Goal: Navigation & Orientation: Find specific page/section

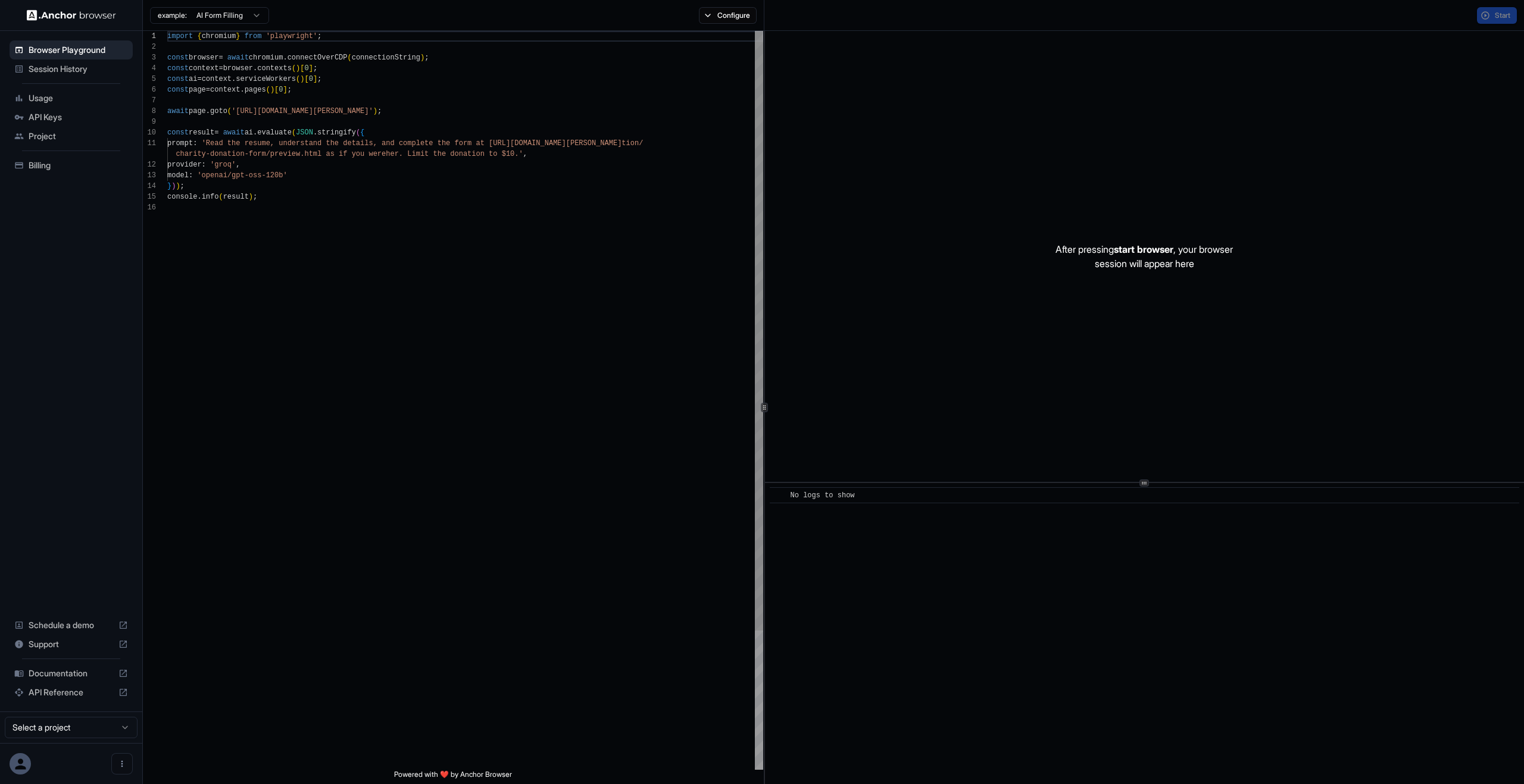
scroll to position [107, 0]
click at [88, 101] on span "Usage" at bounding box center [78, 98] width 99 height 12
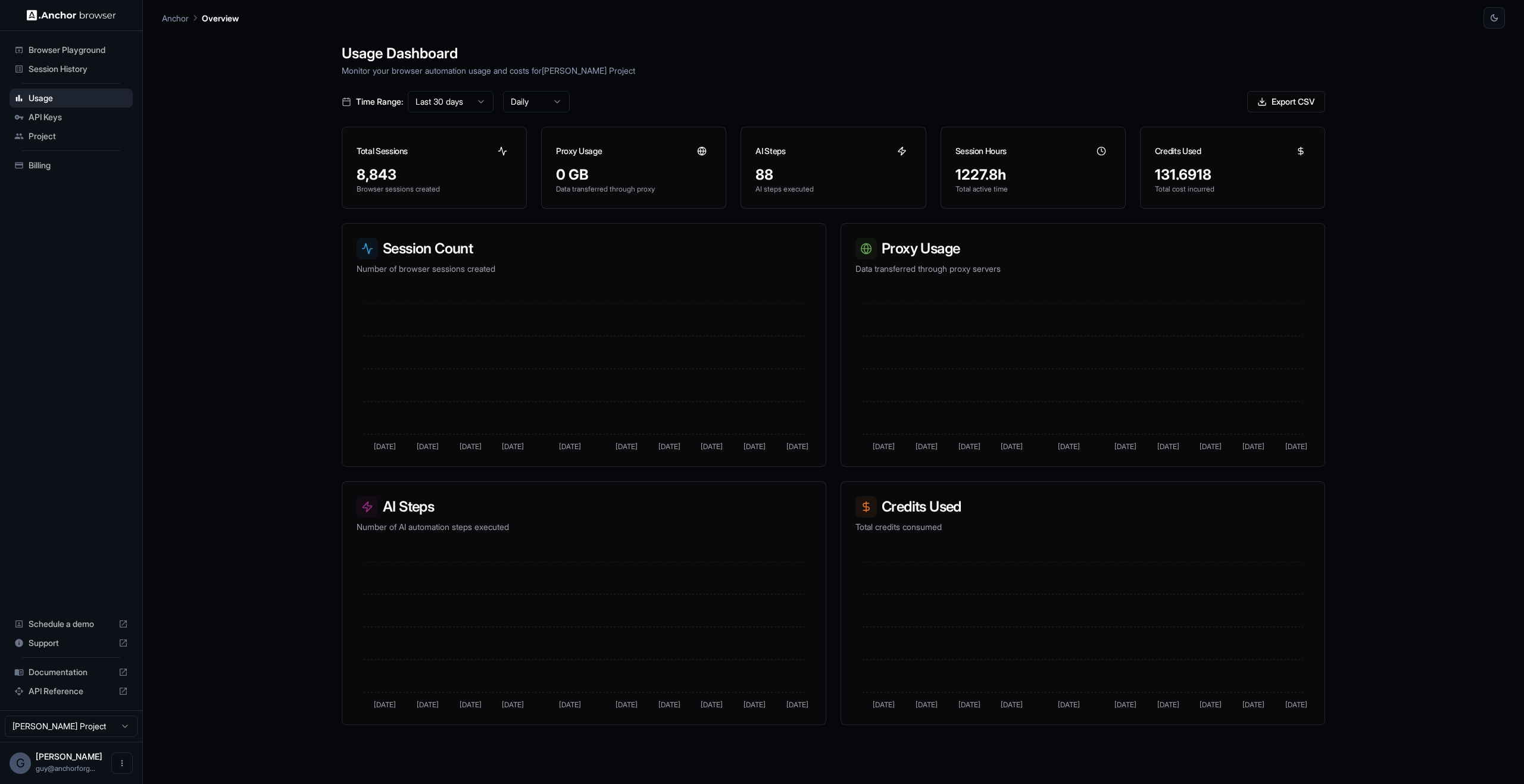
click at [79, 64] on span "Session History" at bounding box center [78, 69] width 99 height 12
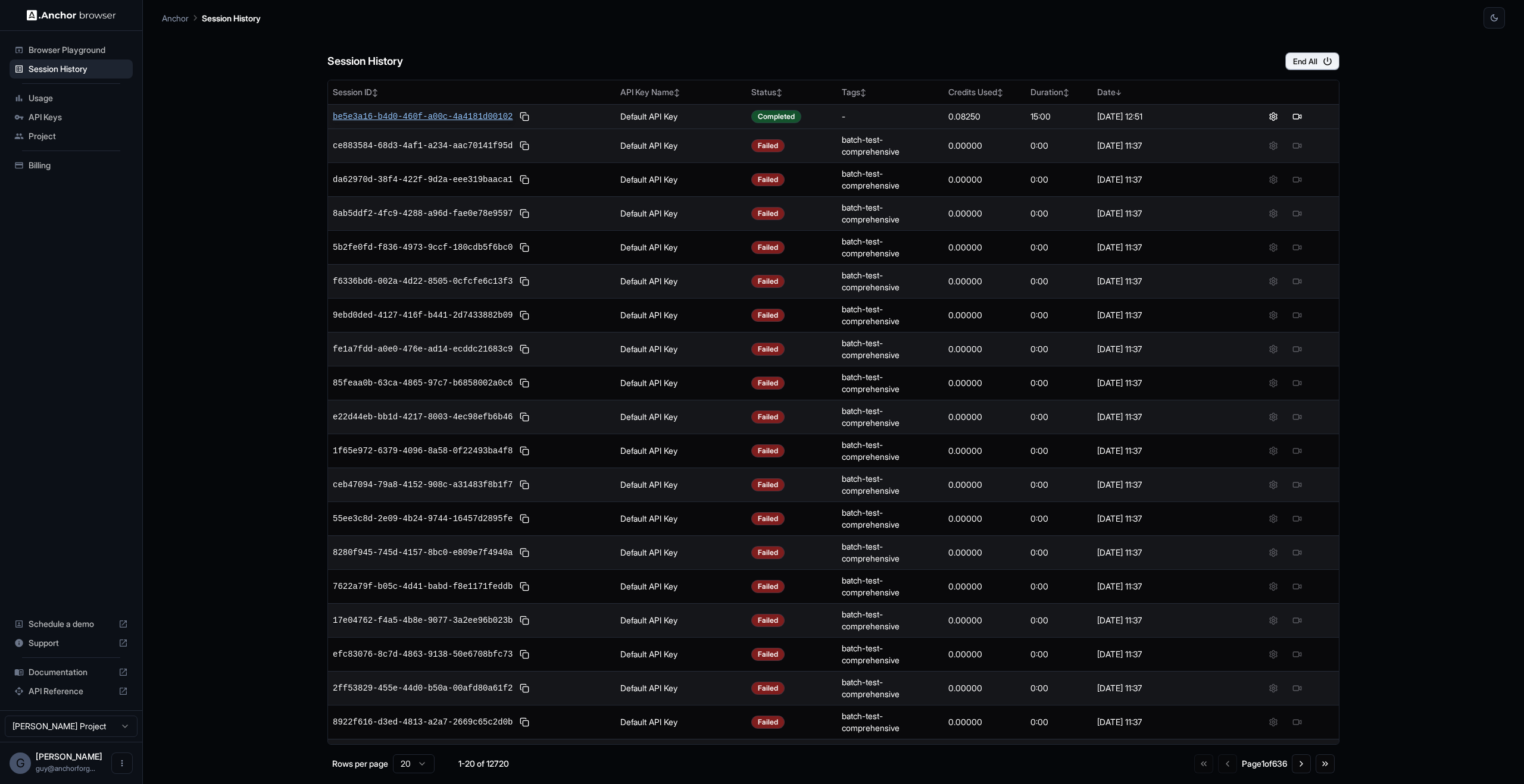
click at [474, 118] on span "be5e3a16-b4d0-460f-a00c-4a4181d00102" at bounding box center [422, 117] width 179 height 12
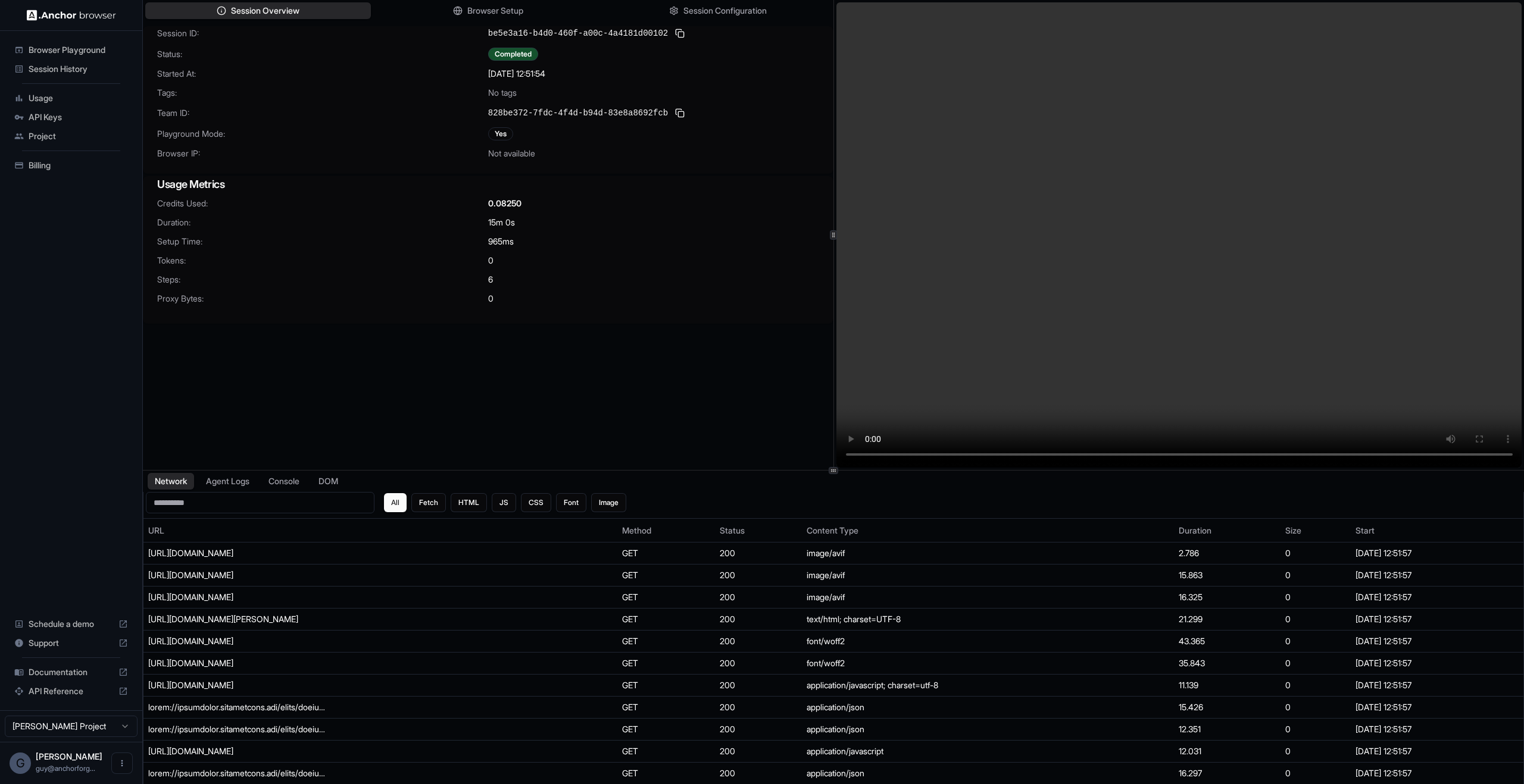
click at [77, 46] on span "Browser Playground" at bounding box center [78, 50] width 99 height 12
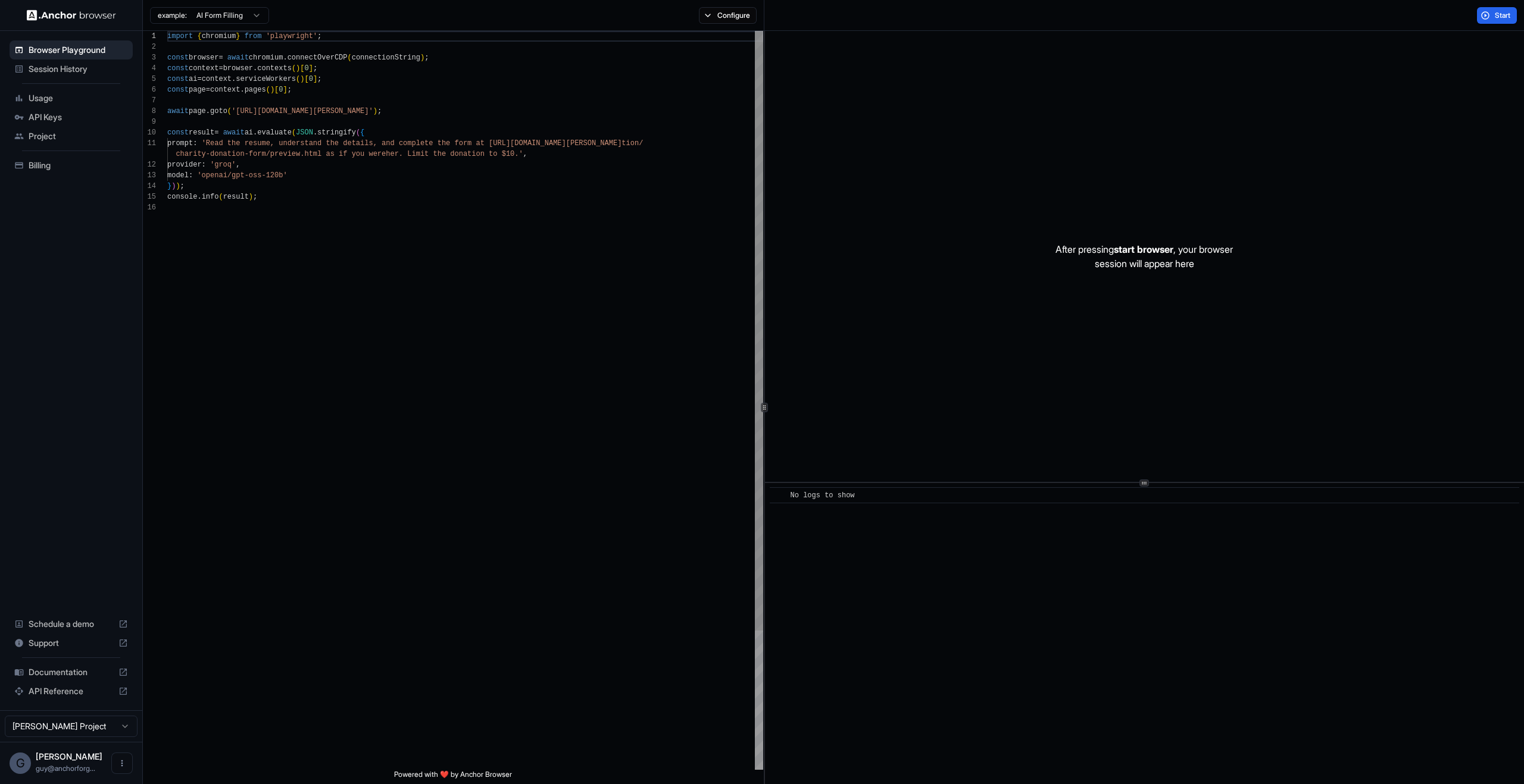
scroll to position [107, 0]
click at [83, 69] on span "Session History" at bounding box center [78, 69] width 99 height 12
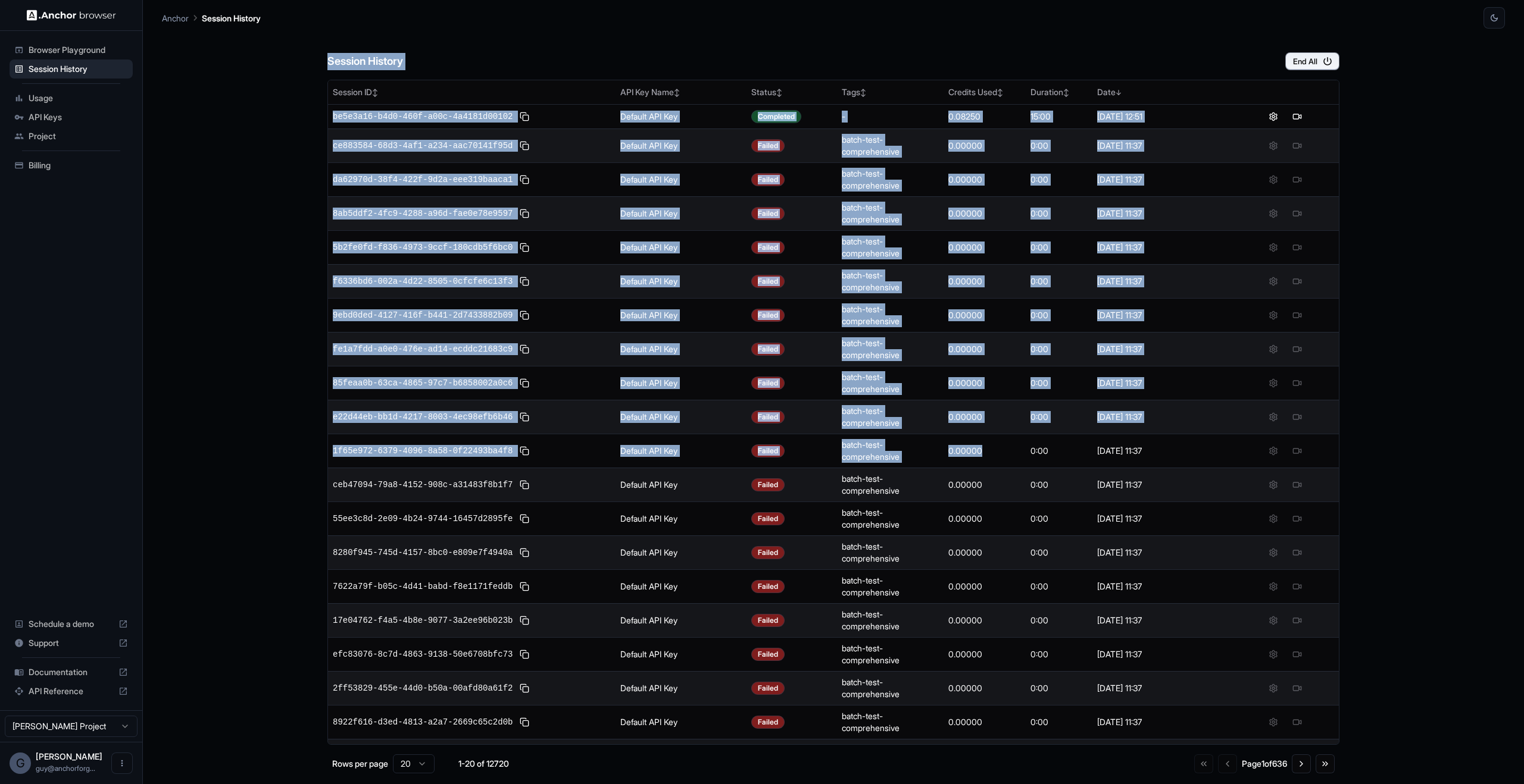
drag, startPoint x: 664, startPoint y: 49, endPoint x: 1015, endPoint y: 426, distance: 515.1
click at [997, 447] on div "Session History End All Session ID ↕ API Key Name ↕ Status ↕ Tags ↕ Credits Use…" at bounding box center [833, 406] width 1012 height 756
